Goal: Task Accomplishment & Management: Use online tool/utility

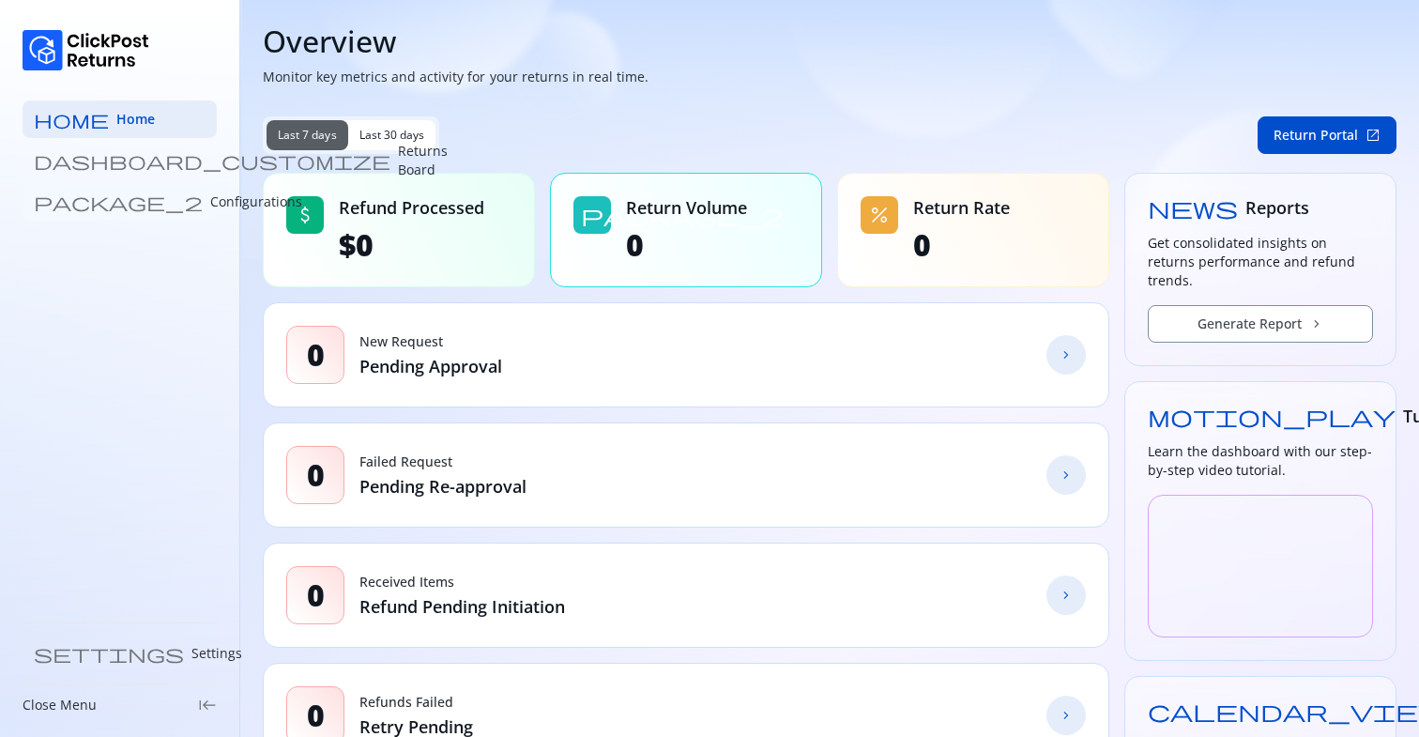
click at [210, 201] on p "Configurations" at bounding box center [256, 201] width 92 height 19
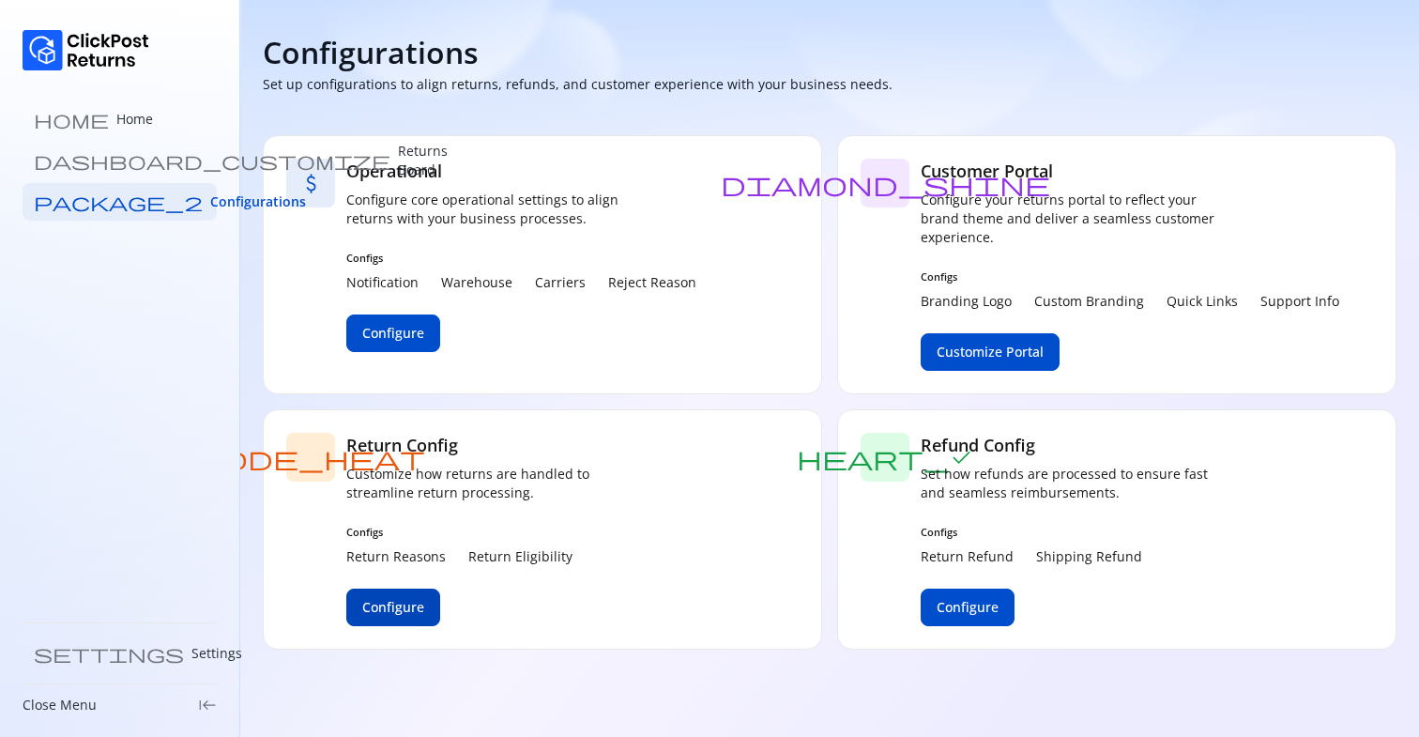
click at [369, 604] on span "Configure" at bounding box center [393, 607] width 62 height 19
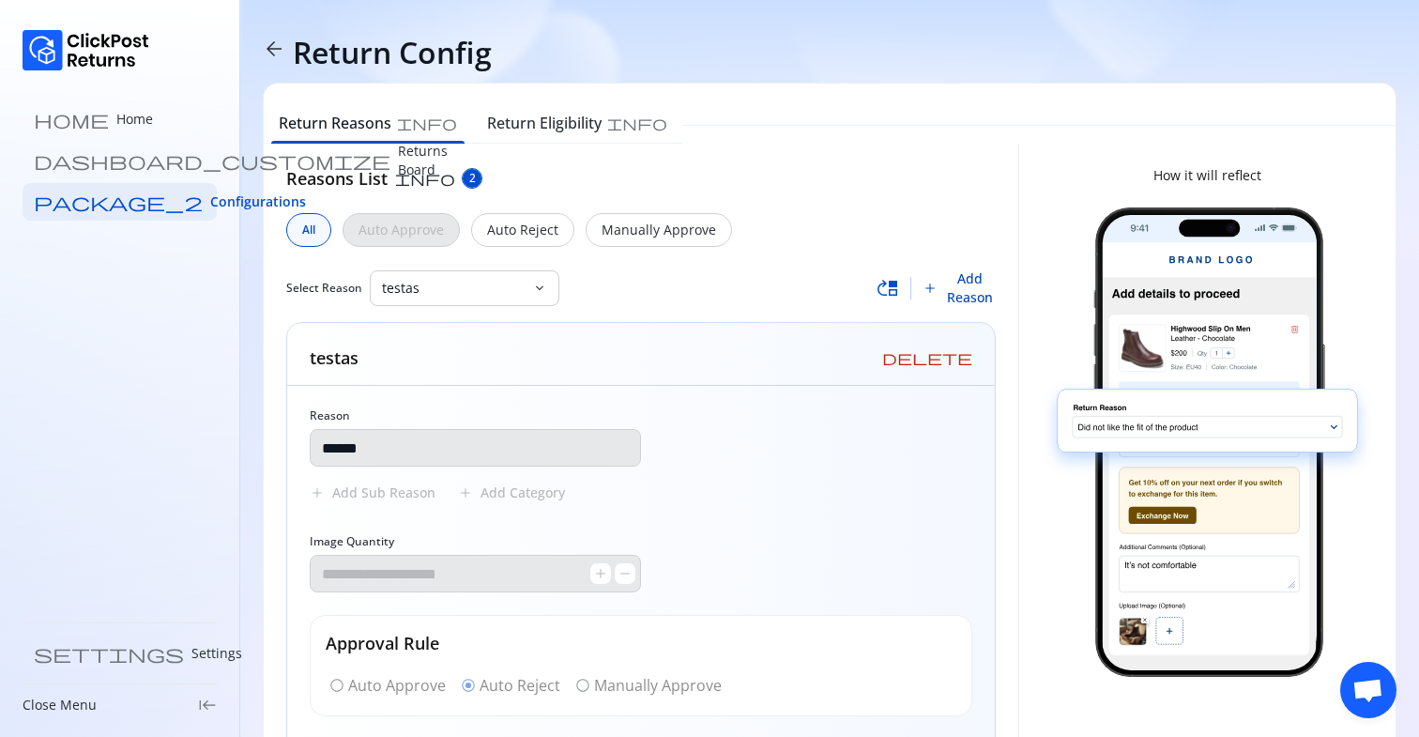
click at [957, 282] on span "Add Reason" at bounding box center [971, 288] width 52 height 38
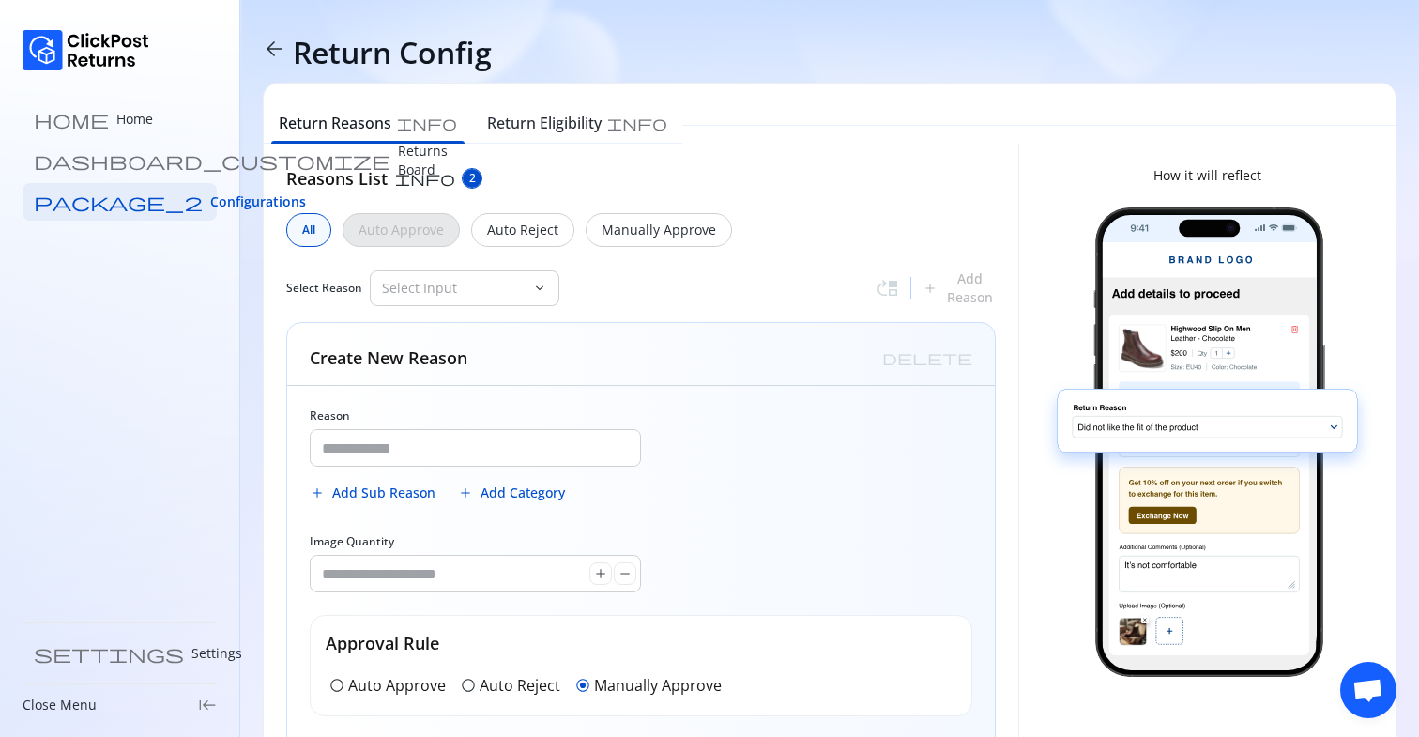
scroll to position [110, 0]
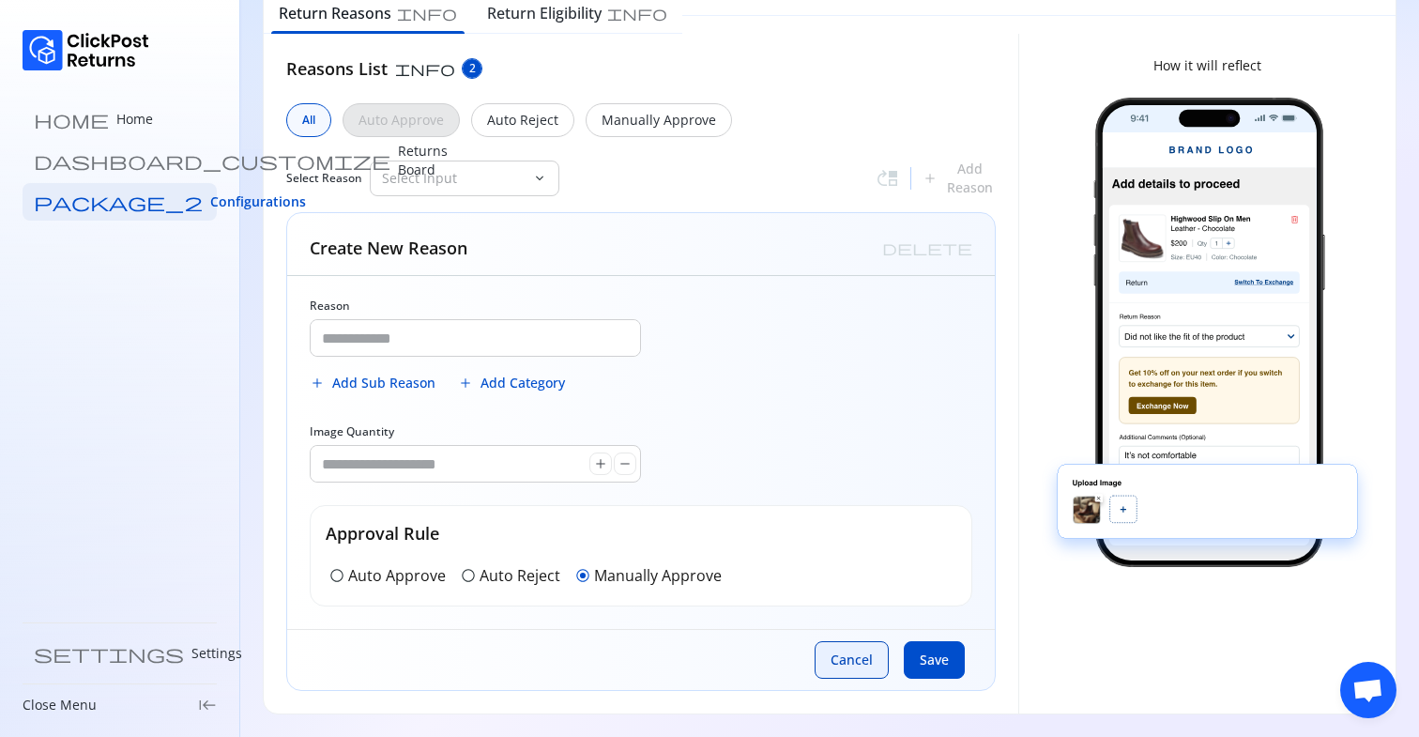
click at [847, 662] on span "Cancel" at bounding box center [852, 659] width 42 height 19
type input "******"
